Goal: Use online tool/utility: Use online tool/utility

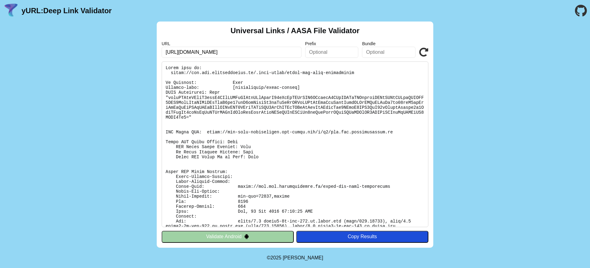
click at [369, 100] on pre at bounding box center [295, 144] width 267 height 166
click at [263, 54] on input "[URL][DOMAIN_NAME]" at bounding box center [232, 52] width 140 height 11
click at [427, 53] on icon at bounding box center [423, 52] width 9 height 9
click at [255, 54] on input "[URL][DOMAIN_NAME]" at bounding box center [232, 52] width 140 height 11
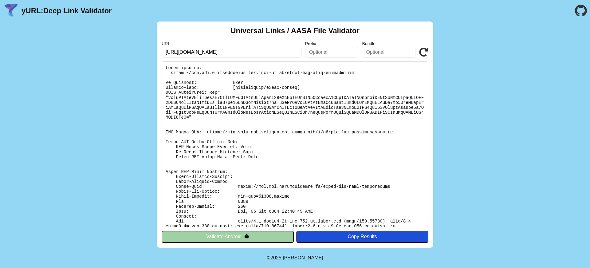
click at [255, 54] on input "[URL][DOMAIN_NAME]" at bounding box center [232, 52] width 140 height 11
paste input "app.cnht.com.cn/"
type input "https://app.cnht.com.cn/"
click at [425, 55] on icon at bounding box center [423, 52] width 9 height 9
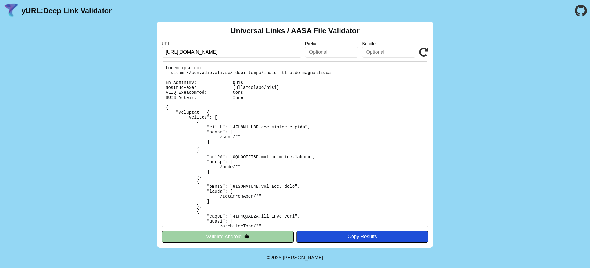
click at [249, 53] on input "https://app.cnht.com.cn/" at bounding box center [232, 52] width 140 height 11
type input "[URL][DOMAIN_NAME]"
click at [424, 55] on icon at bounding box center [423, 52] width 9 height 9
click at [316, 118] on pre at bounding box center [295, 144] width 267 height 166
click at [303, 118] on pre at bounding box center [295, 144] width 267 height 166
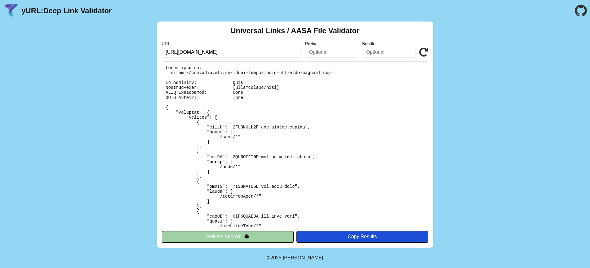
click at [488, 92] on div "Universal Links / AASA File Validator URL [URL][DOMAIN_NAME] Prefix Bundle Vali…" at bounding box center [295, 135] width 590 height 226
click at [238, 54] on input "[URL][DOMAIN_NAME]" at bounding box center [232, 52] width 140 height 11
paste input "[DOMAIN_NAME][URL]"
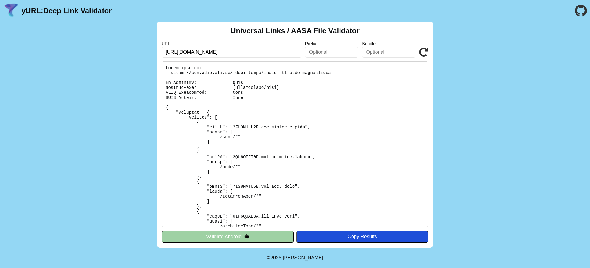
type input "[URL][DOMAIN_NAME]"
click at [423, 53] on icon at bounding box center [423, 52] width 9 height 9
click at [426, 53] on icon at bounding box center [423, 52] width 9 height 9
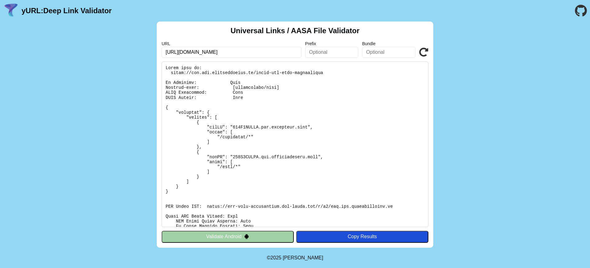
click at [259, 158] on pre at bounding box center [295, 144] width 267 height 166
click at [255, 167] on pre at bounding box center [295, 144] width 267 height 166
click at [505, 124] on div "Universal Links / AASA File Validator URL [URL][DOMAIN_NAME] Prefix Bundle Vali…" at bounding box center [295, 135] width 590 height 226
